Goal: Transaction & Acquisition: Purchase product/service

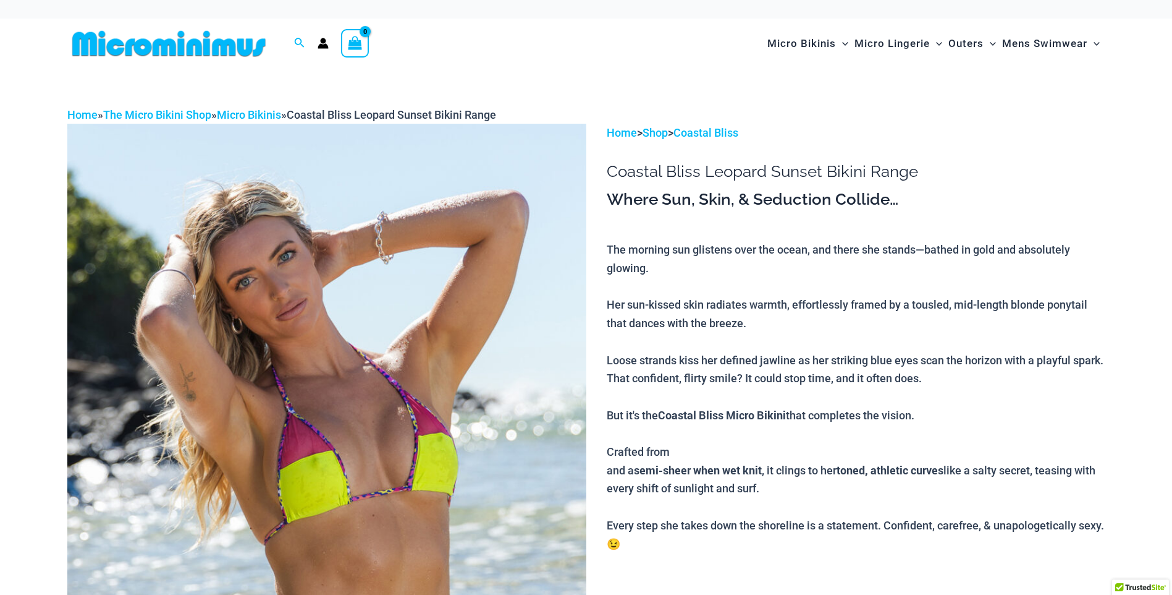
click at [352, 302] on img at bounding box center [326, 516] width 519 height 784
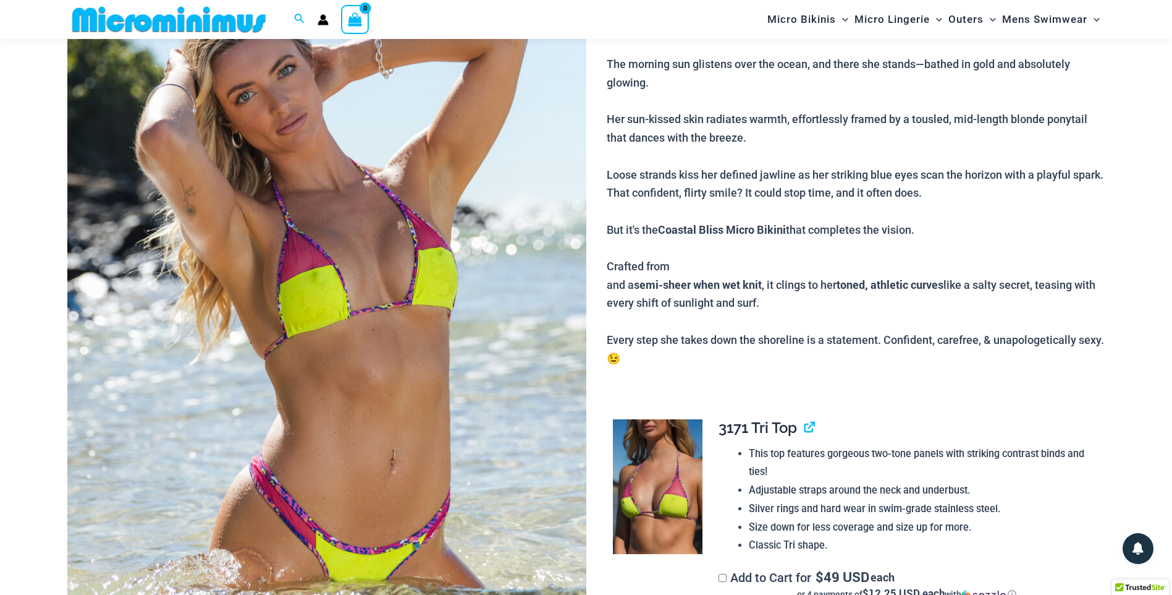
scroll to position [185, 0]
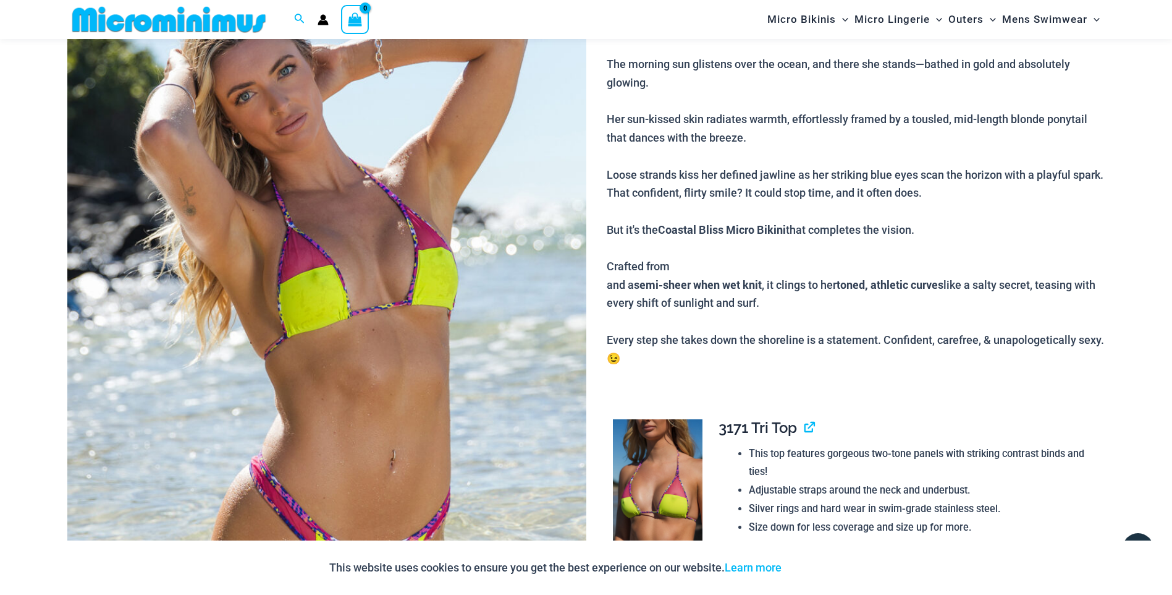
click at [420, 308] on img at bounding box center [326, 330] width 519 height 784
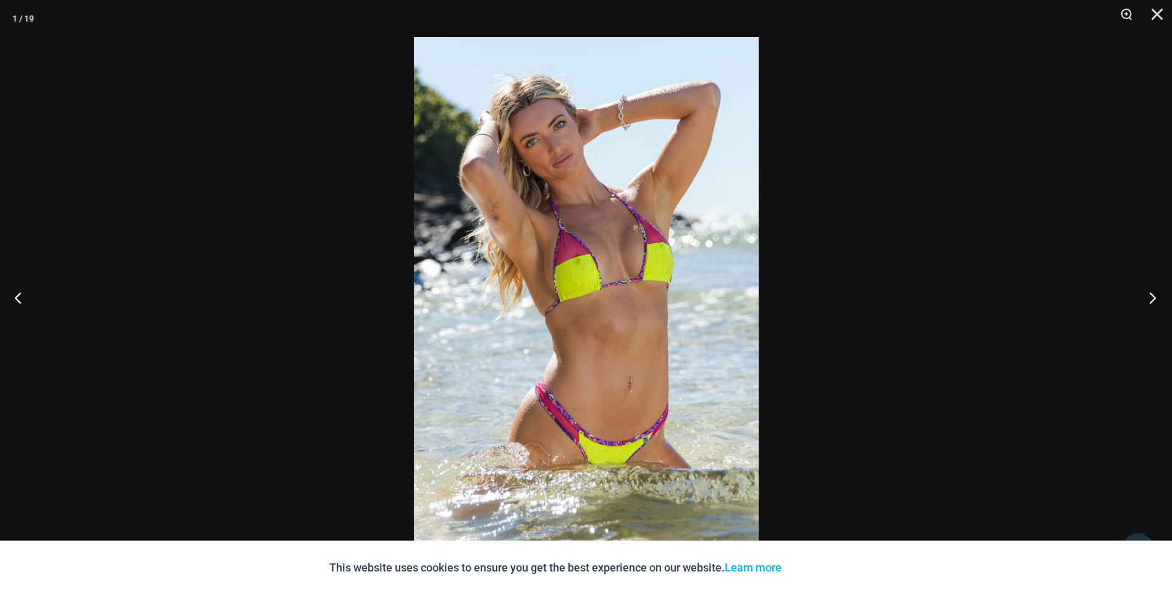
click at [1149, 300] on button "Next" at bounding box center [1149, 297] width 46 height 62
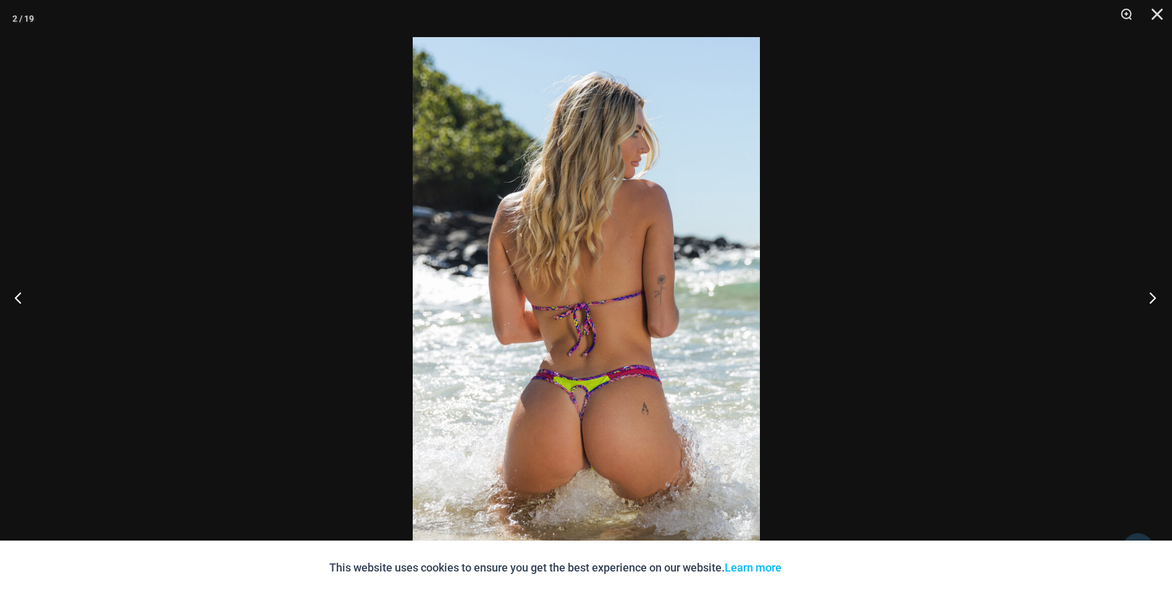
click at [1148, 300] on button "Next" at bounding box center [1149, 297] width 46 height 62
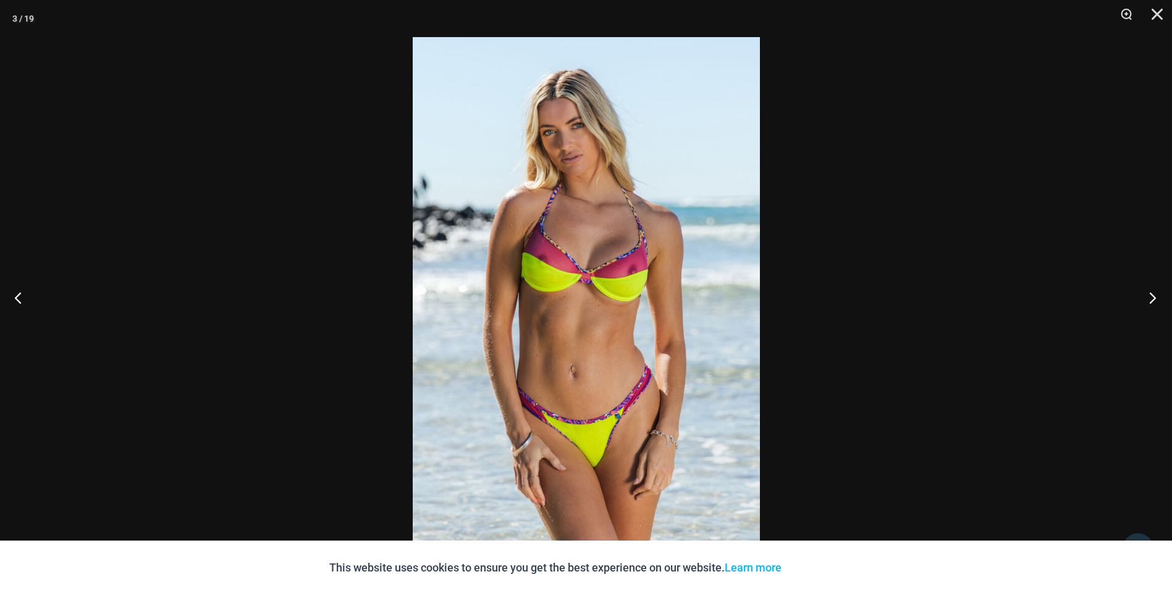
click at [1148, 300] on button "Next" at bounding box center [1149, 297] width 46 height 62
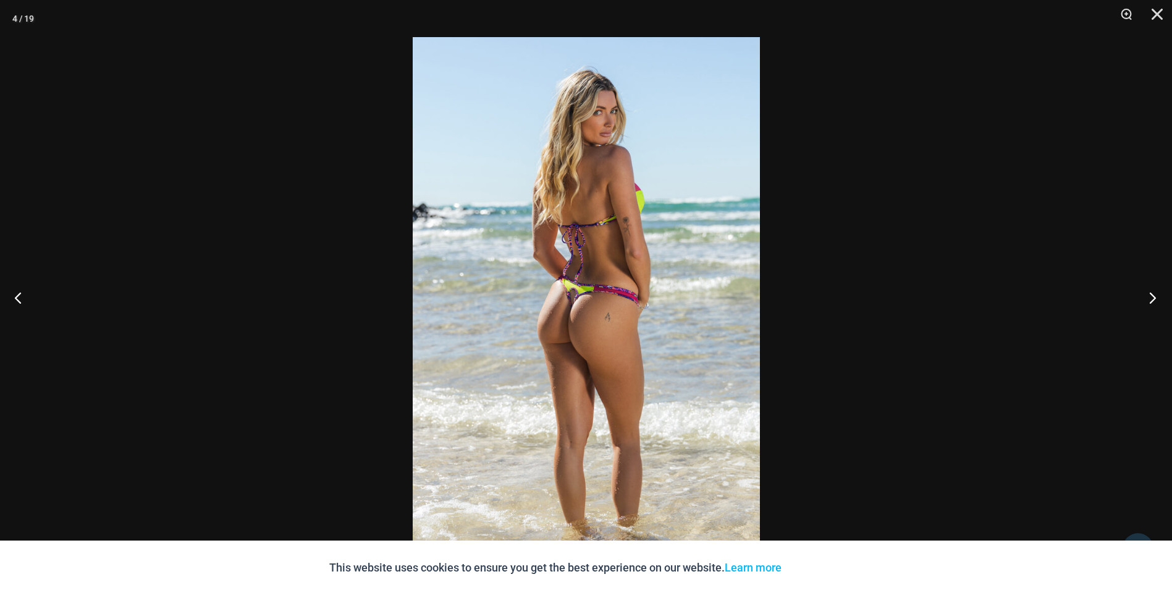
click at [1148, 300] on button "Next" at bounding box center [1149, 297] width 46 height 62
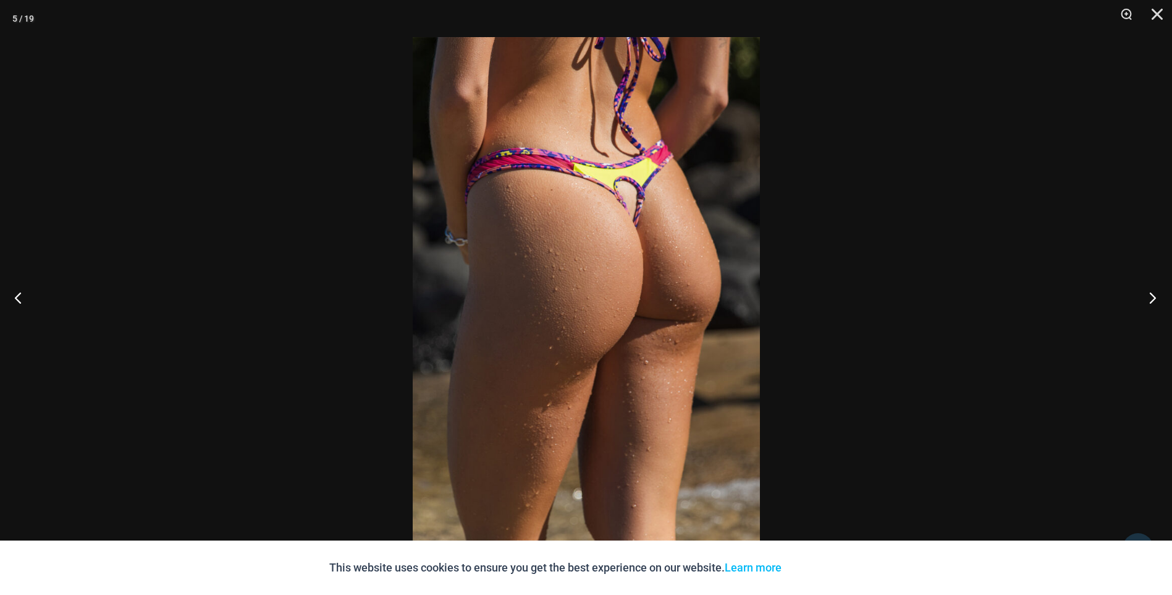
click at [1148, 300] on button "Next" at bounding box center [1149, 297] width 46 height 62
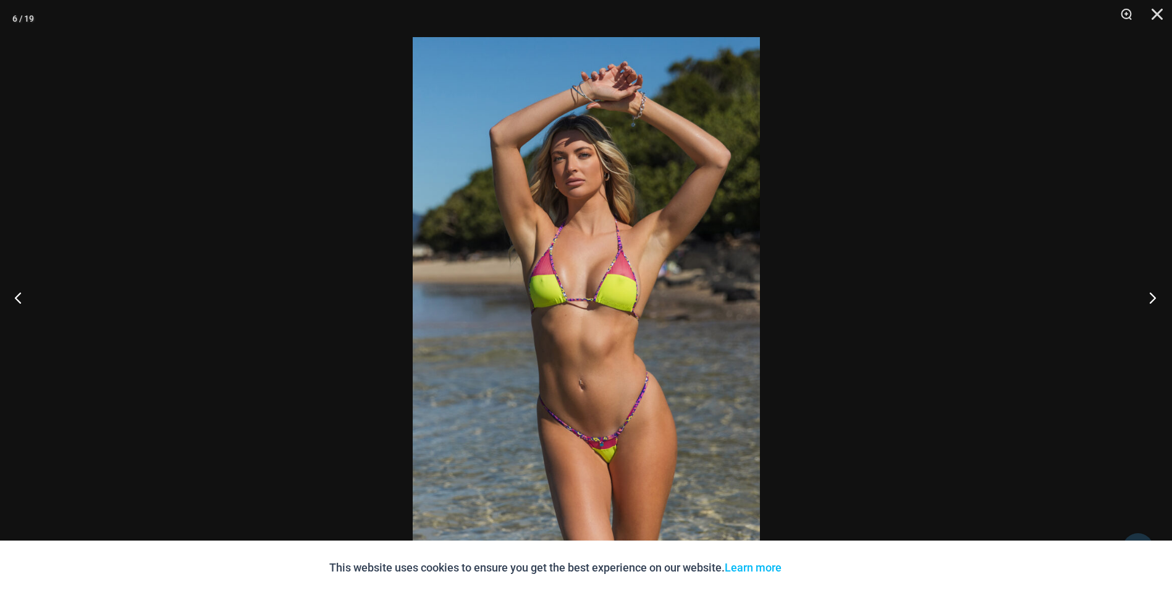
click at [1148, 300] on button "Next" at bounding box center [1149, 297] width 46 height 62
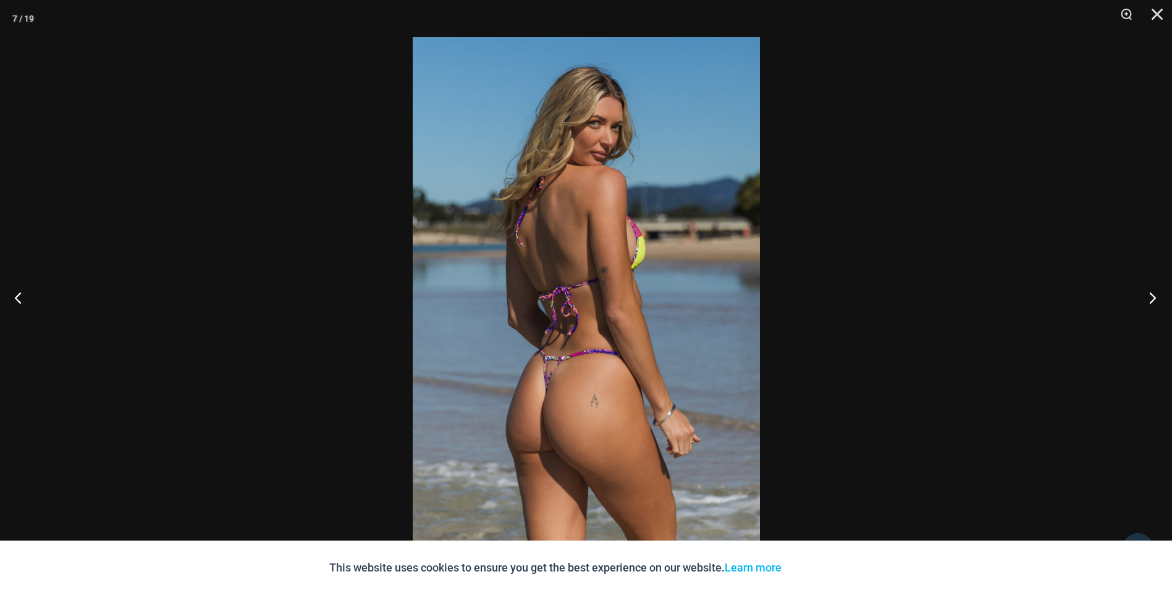
click at [1148, 300] on button "Next" at bounding box center [1149, 297] width 46 height 62
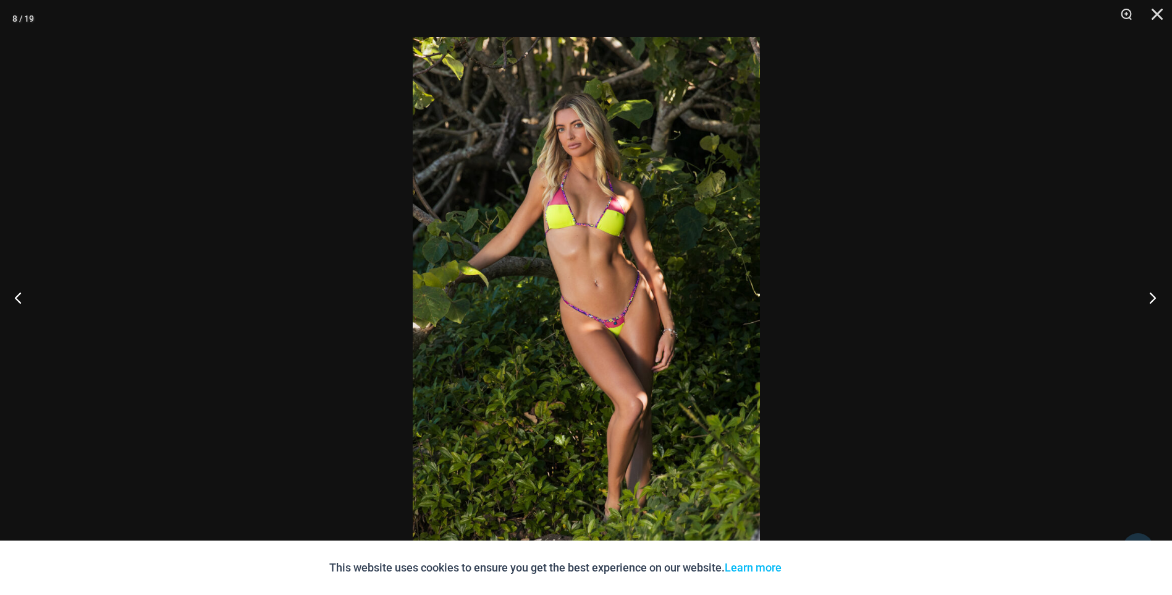
click at [1148, 300] on button "Next" at bounding box center [1149, 297] width 46 height 62
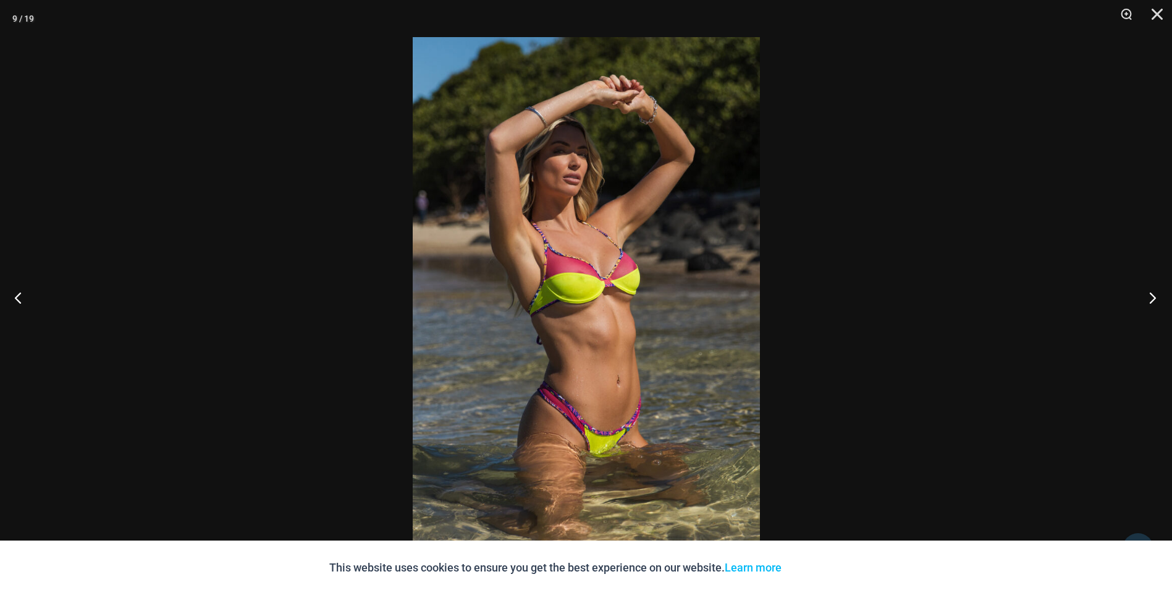
click at [1148, 300] on button "Next" at bounding box center [1149, 297] width 46 height 62
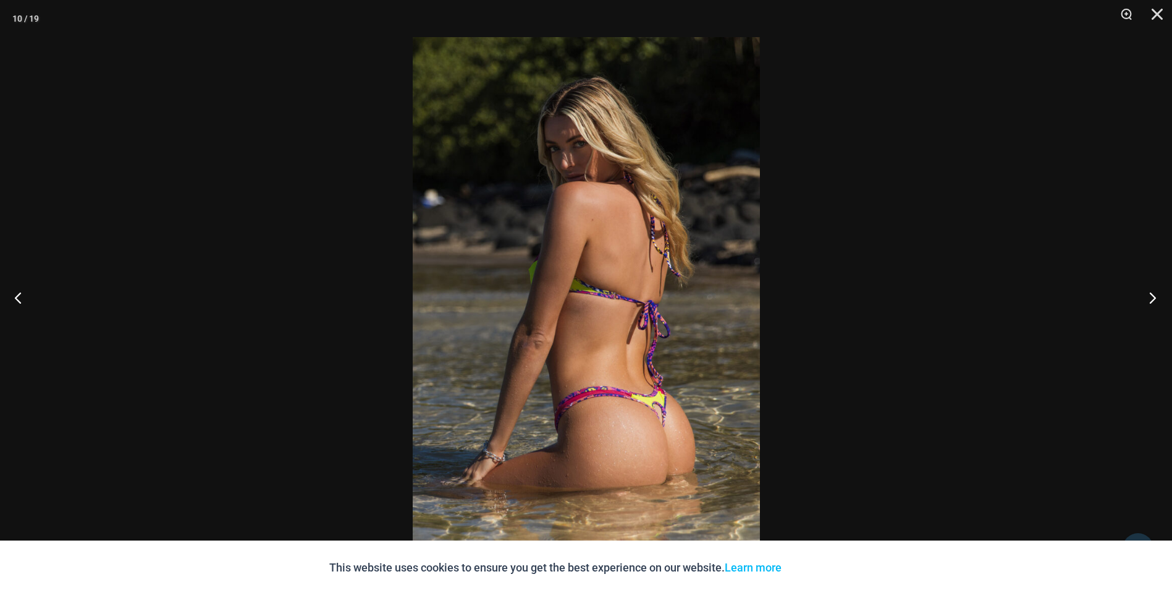
click at [1148, 300] on button "Next" at bounding box center [1149, 297] width 46 height 62
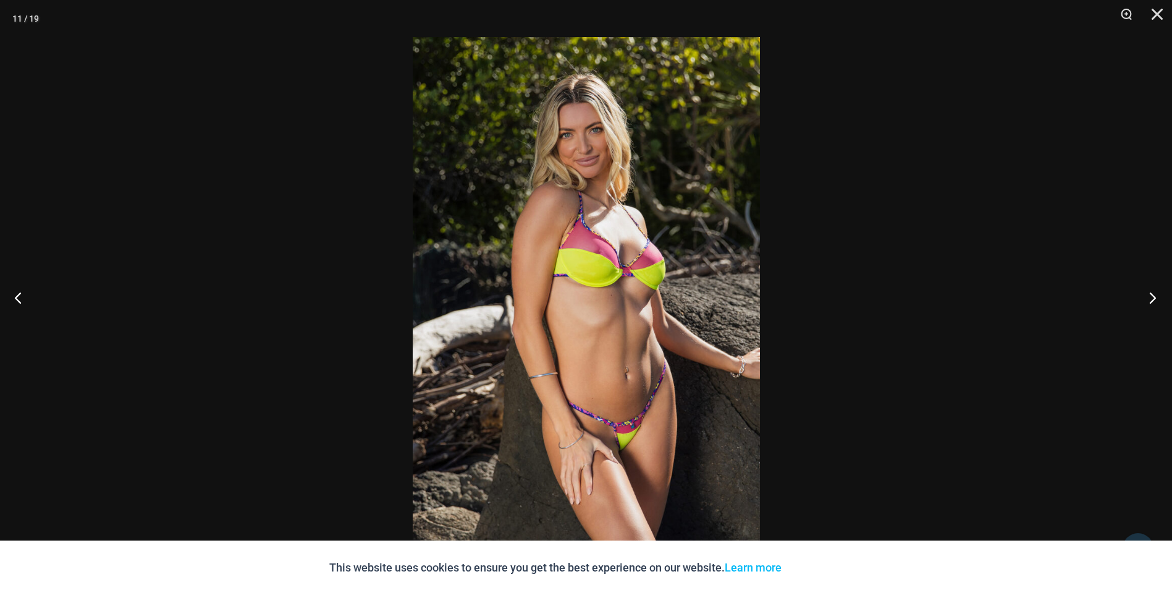
click at [1148, 300] on button "Next" at bounding box center [1149, 297] width 46 height 62
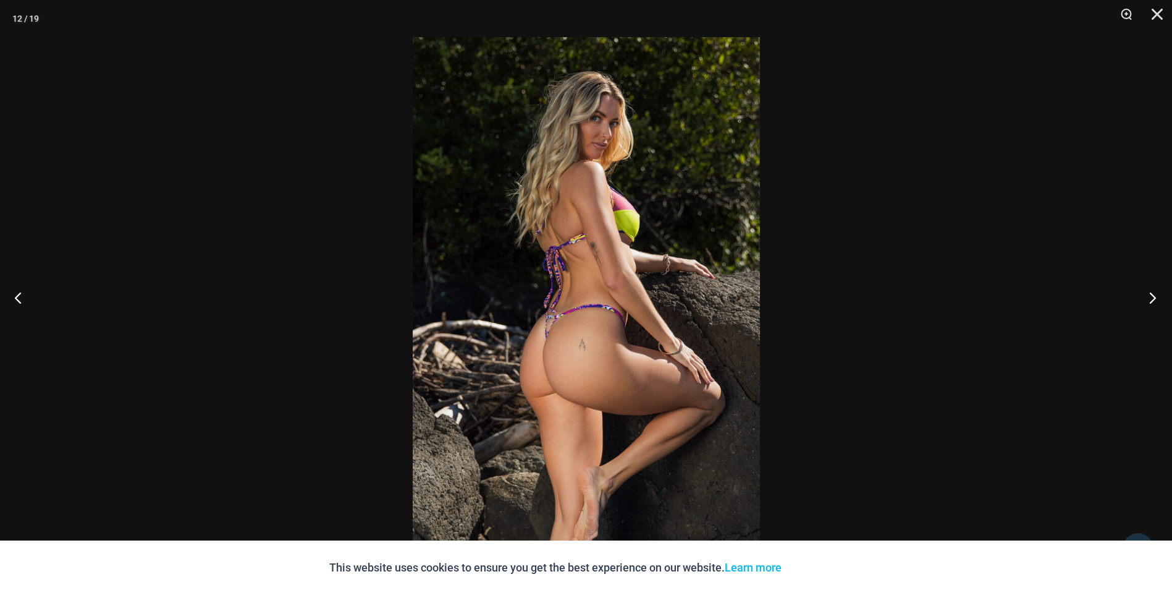
click at [1148, 300] on button "Next" at bounding box center [1149, 297] width 46 height 62
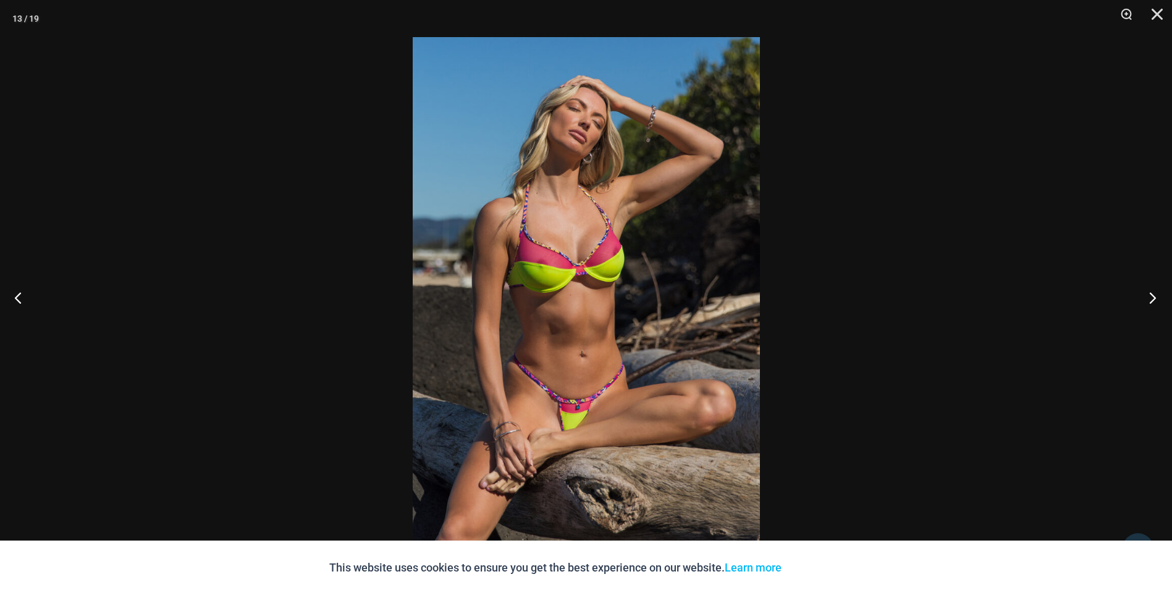
click at [1148, 300] on button "Next" at bounding box center [1149, 297] width 46 height 62
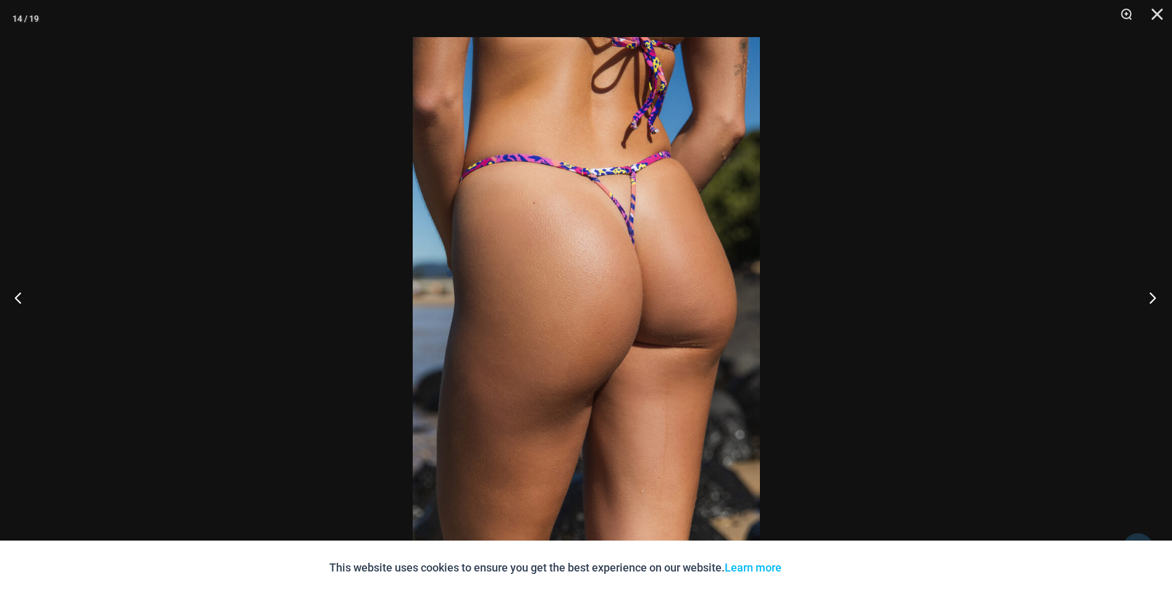
click at [1148, 300] on button "Next" at bounding box center [1149, 297] width 46 height 62
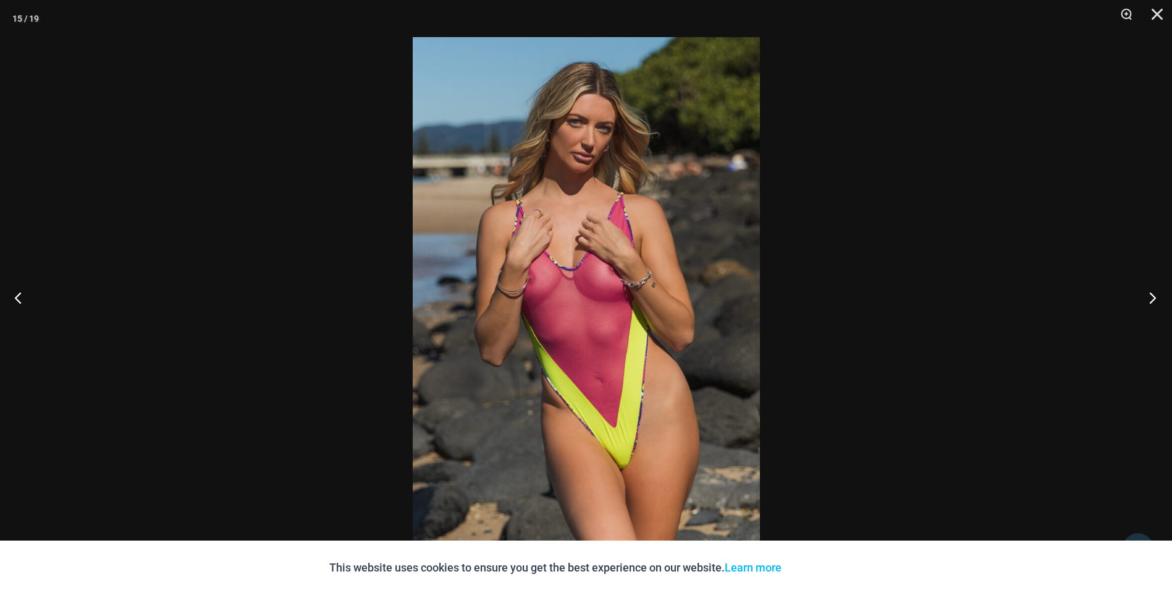
click at [1153, 301] on button "Next" at bounding box center [1149, 297] width 46 height 62
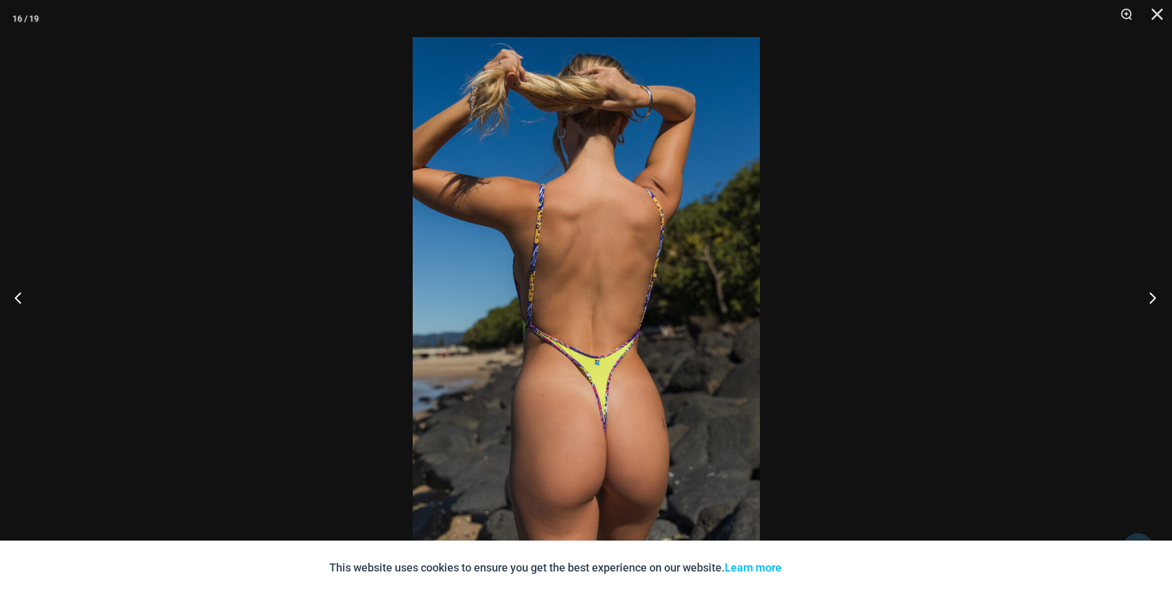
click at [1153, 301] on button "Next" at bounding box center [1149, 297] width 46 height 62
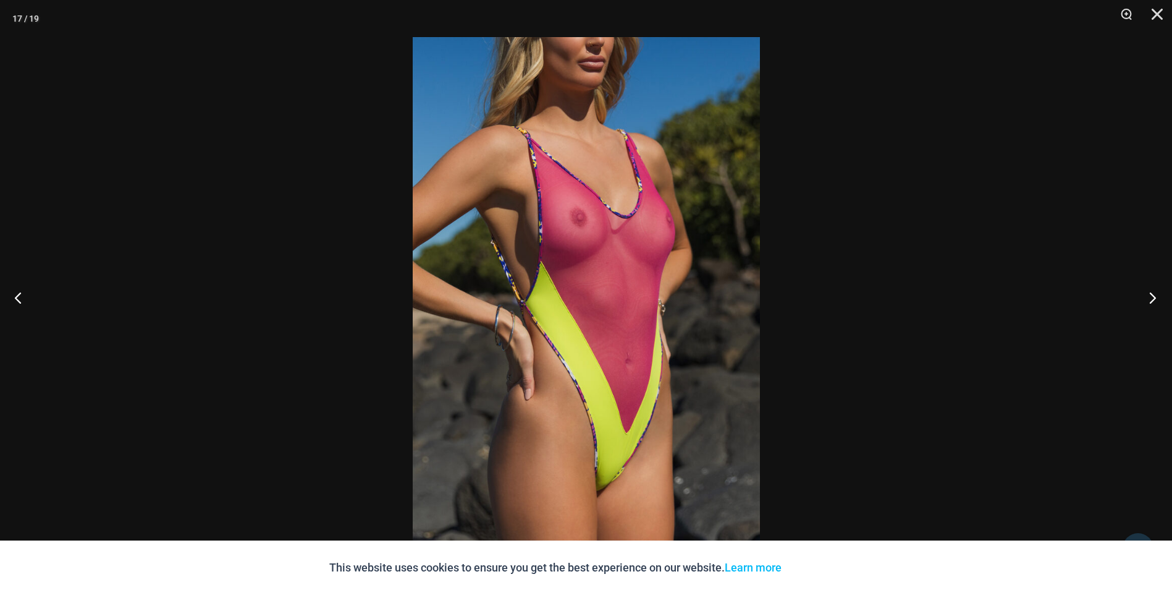
click at [1153, 301] on button "Next" at bounding box center [1149, 297] width 46 height 62
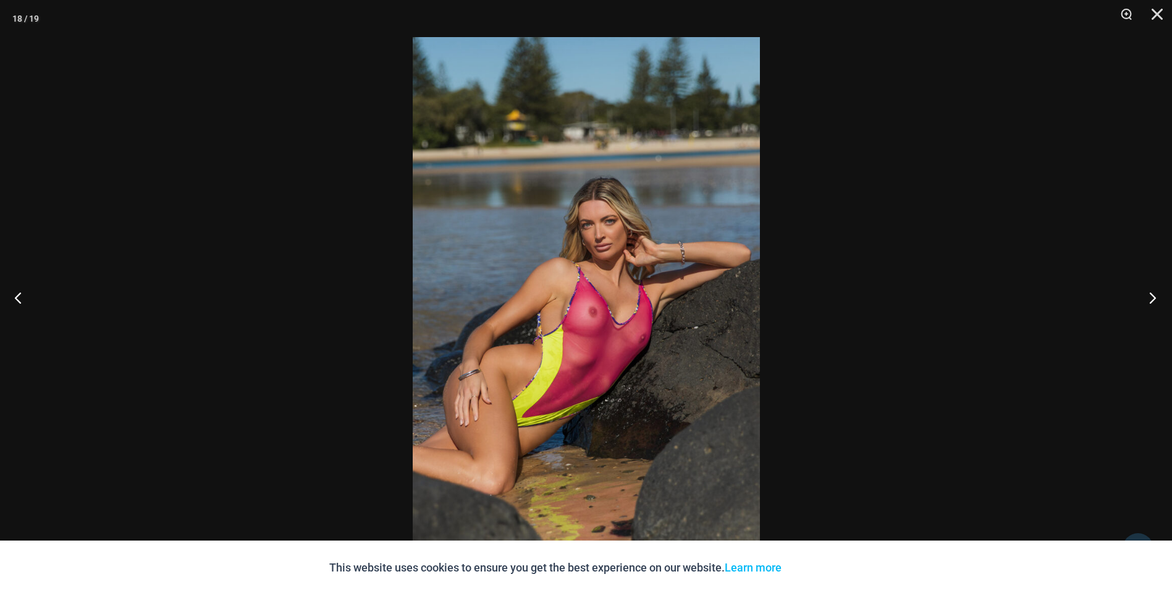
click at [1153, 301] on button "Next" at bounding box center [1149, 297] width 46 height 62
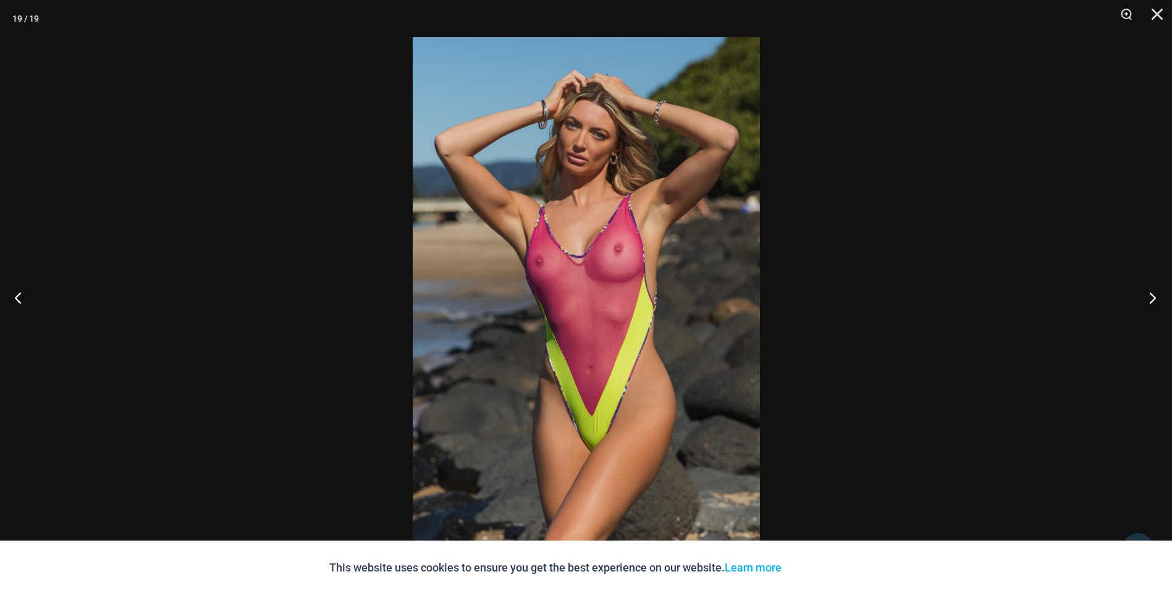
click at [1153, 302] on button "Next" at bounding box center [1149, 297] width 46 height 62
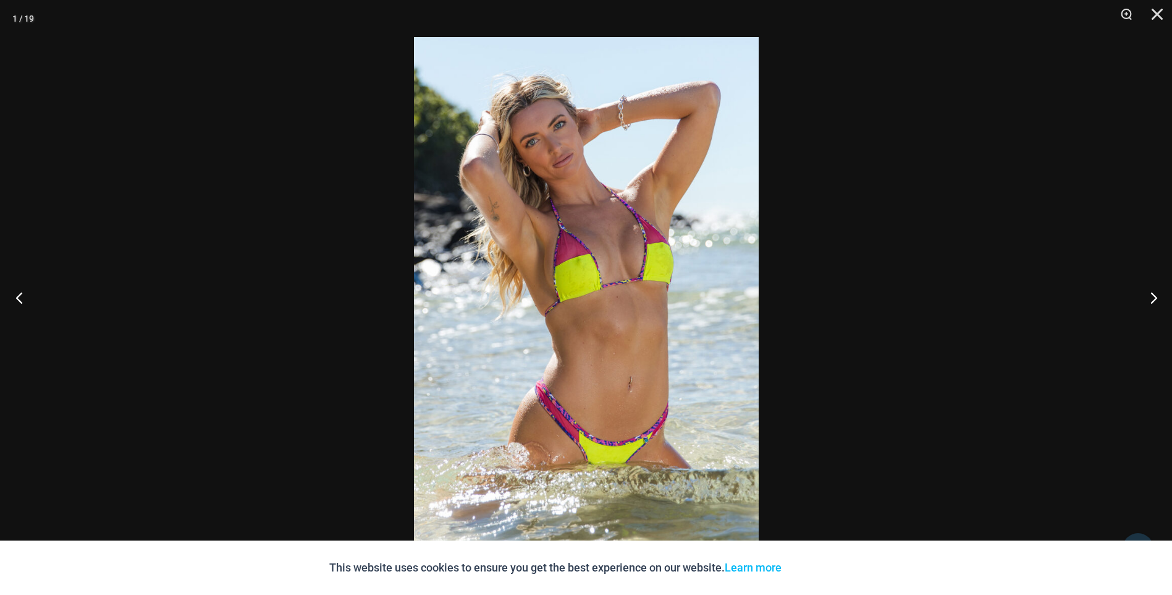
click at [20, 298] on button "Previous" at bounding box center [23, 297] width 46 height 62
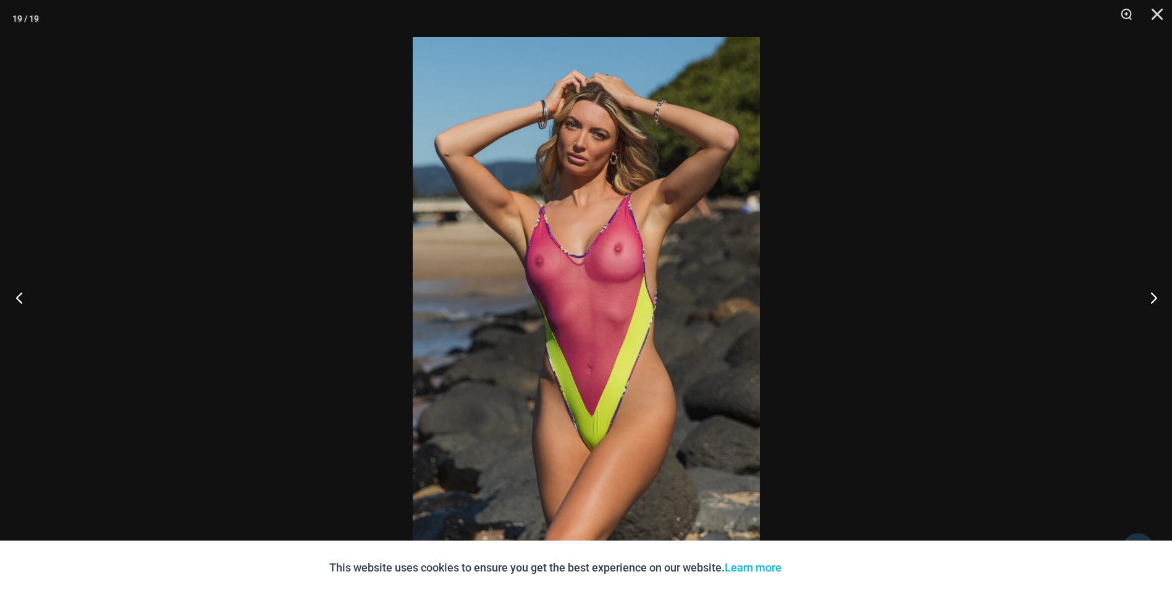
click at [20, 298] on button "Previous" at bounding box center [23, 297] width 46 height 62
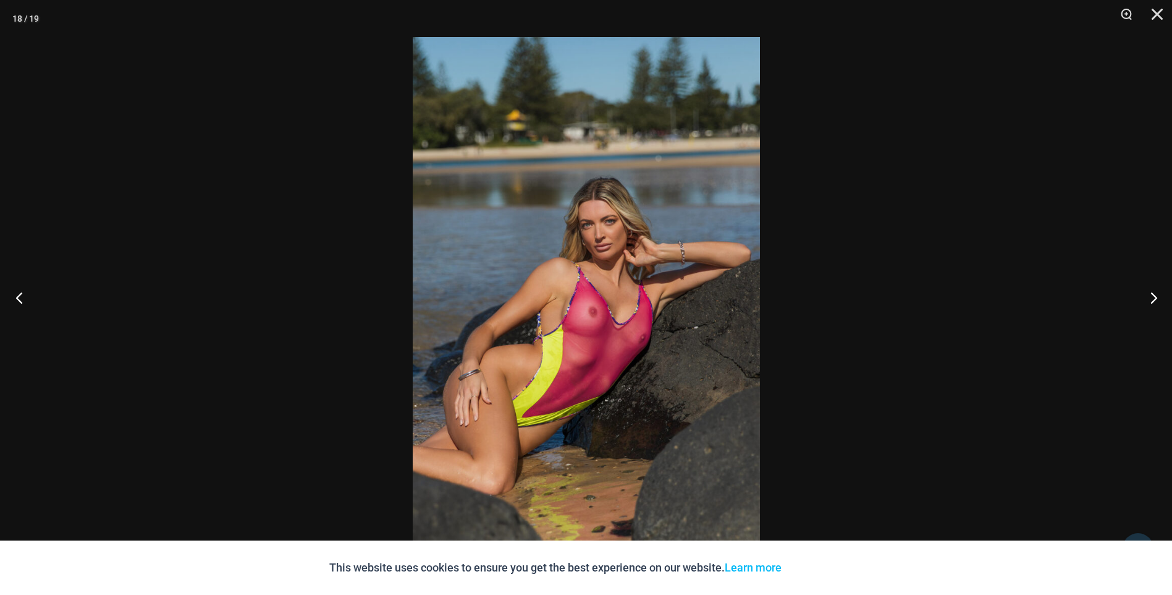
click at [20, 298] on button "Previous" at bounding box center [23, 297] width 46 height 62
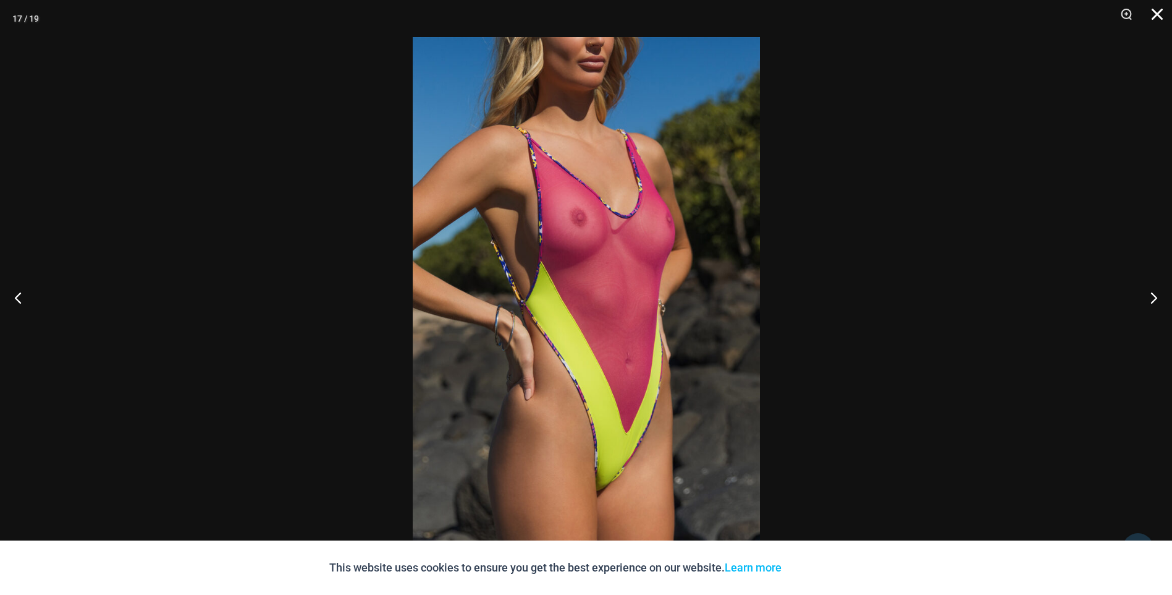
click at [1157, 13] on button "Close" at bounding box center [1153, 18] width 31 height 37
